Goal: Task Accomplishment & Management: Use online tool/utility

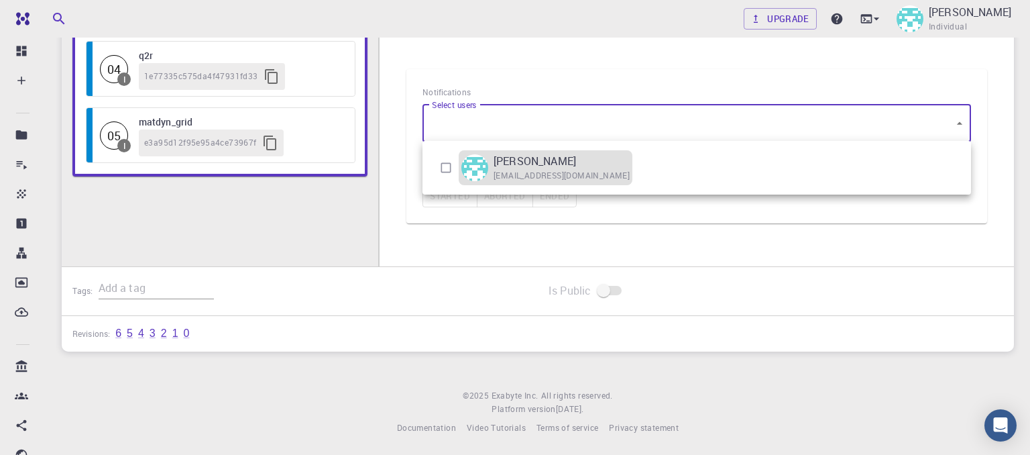
click at [567, 178] on span "[EMAIL_ADDRESS][DOMAIN_NAME]" at bounding box center [562, 175] width 136 height 13
type input "[object Object]"
checkbox input "true"
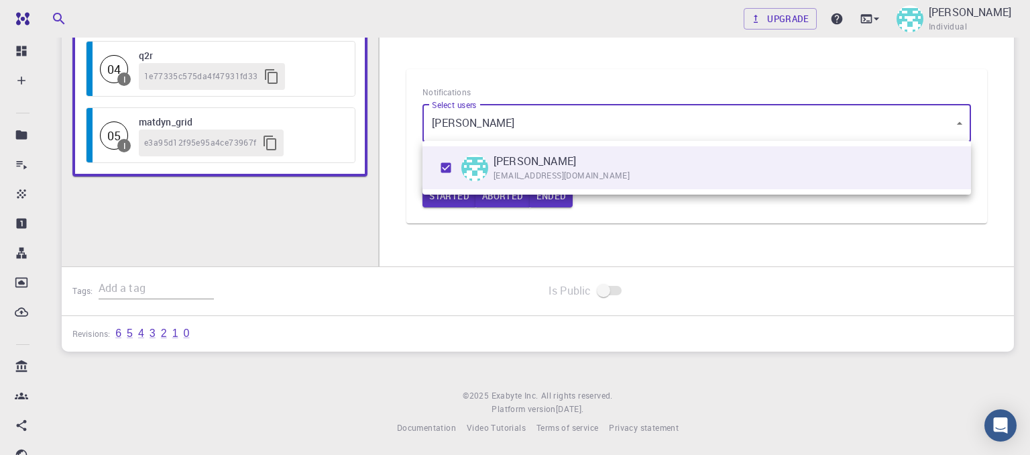
click at [487, 22] on div at bounding box center [515, 227] width 1030 height 455
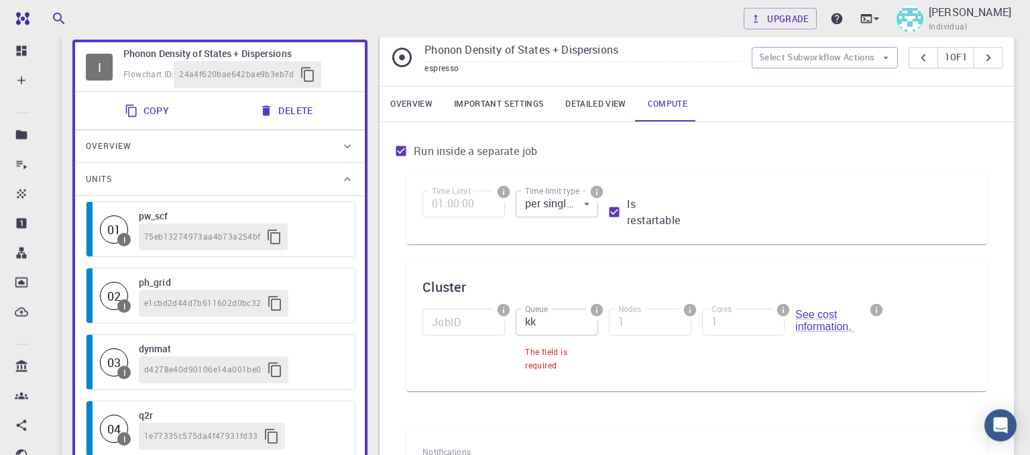
scroll to position [99, 0]
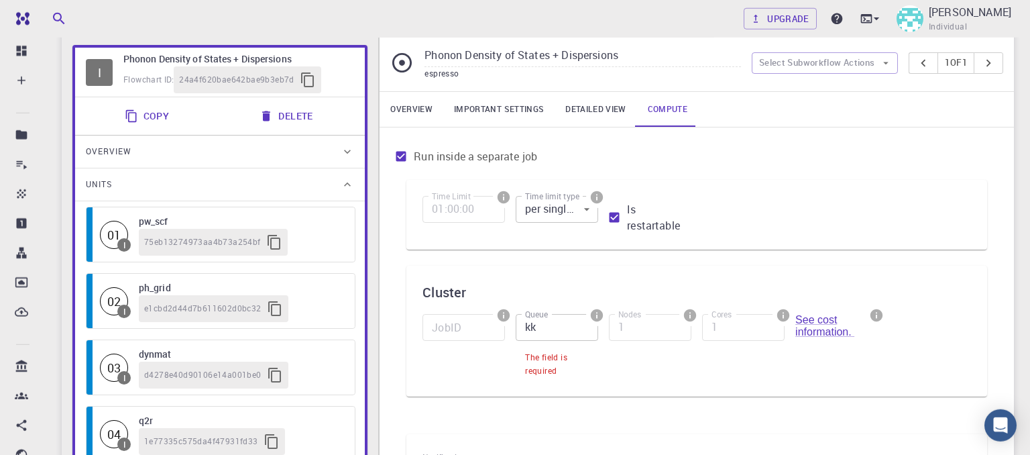
click at [535, 328] on input "kk" at bounding box center [557, 327] width 82 height 27
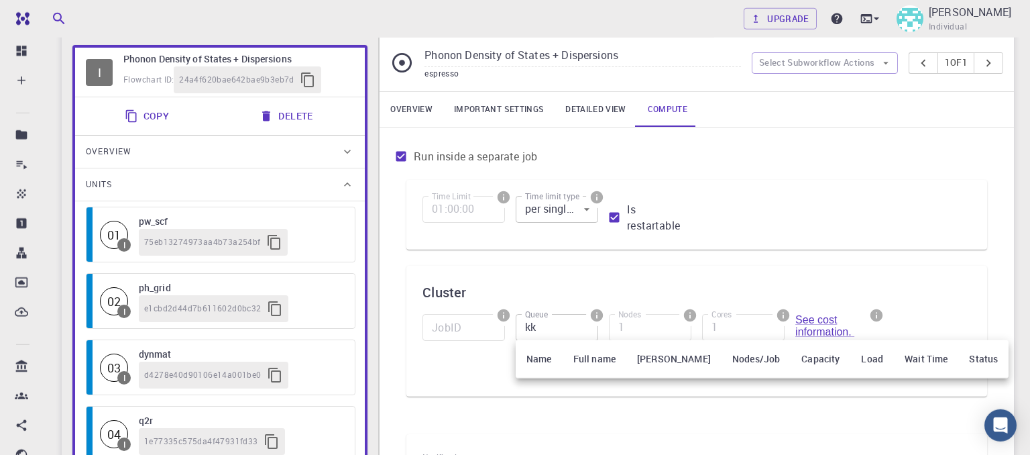
click at [643, 359] on th "[PERSON_NAME]" at bounding box center [673, 359] width 95 height 38
click at [808, 292] on div at bounding box center [515, 227] width 1030 height 455
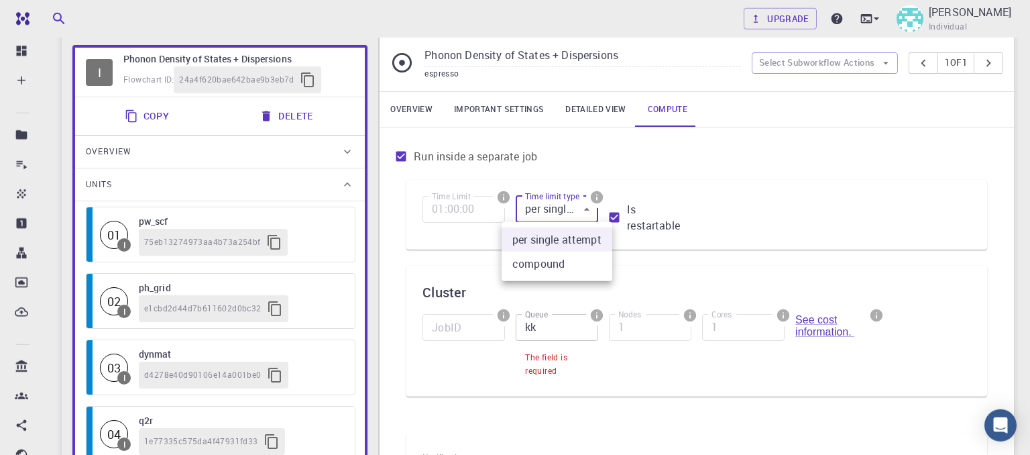
click at [587, 209] on body "Free Dashboard Create New Job New Material Create Material Upload File Import f…" at bounding box center [515, 360] width 1030 height 919
click at [465, 243] on div at bounding box center [515, 227] width 1030 height 455
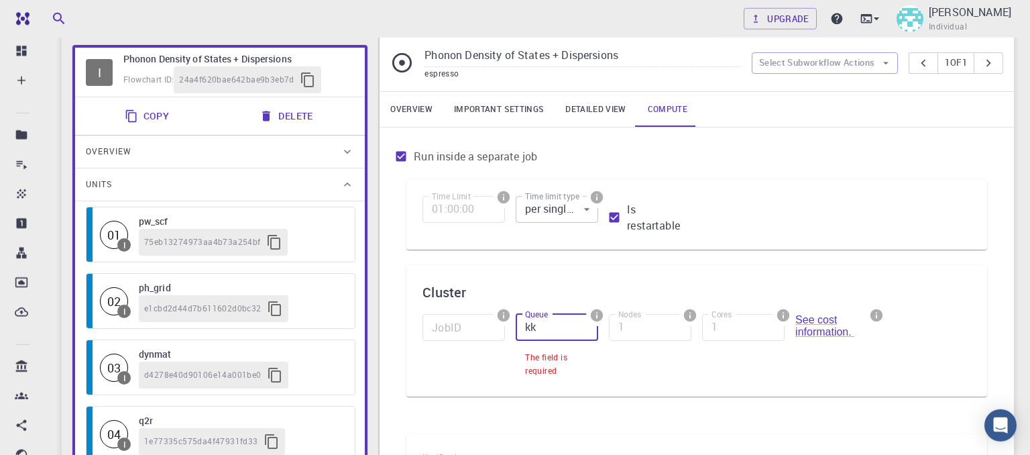
click at [545, 326] on input "kk" at bounding box center [557, 327] width 82 height 27
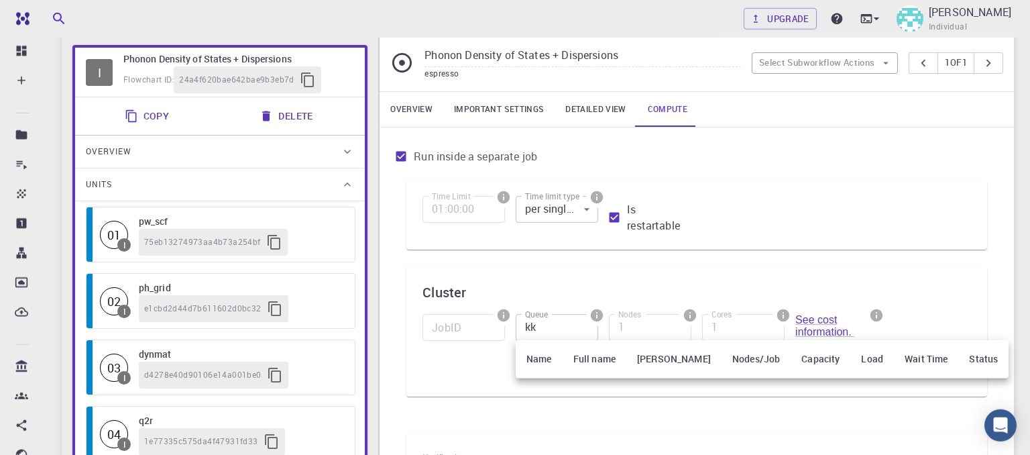
click at [641, 357] on th "[PERSON_NAME]" at bounding box center [673, 359] width 95 height 38
click at [785, 238] on div at bounding box center [515, 227] width 1030 height 455
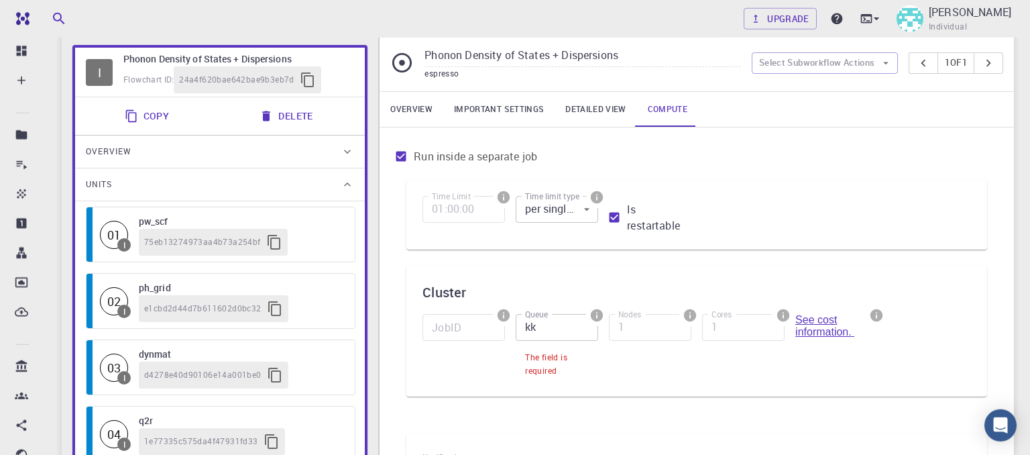
click at [817, 323] on link "See cost information." at bounding box center [824, 325] width 59 height 23
